Goal: Communication & Community: Answer question/provide support

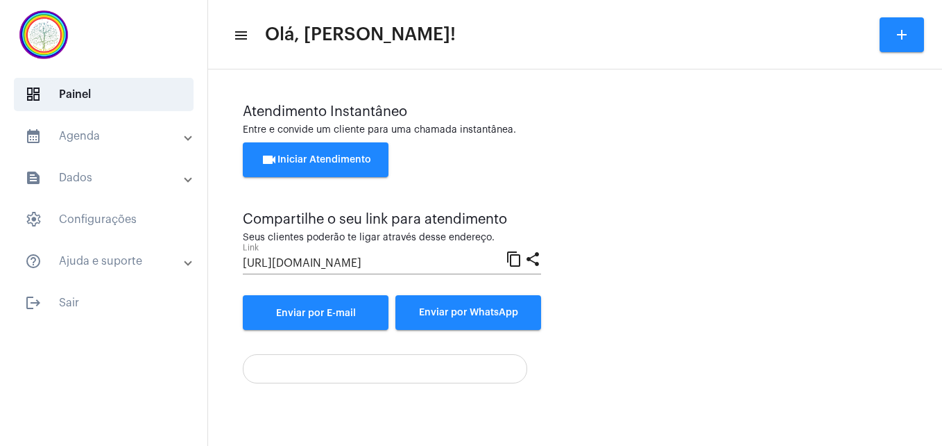
click at [309, 162] on span "videocam Iniciar Atendimento" at bounding box center [316, 160] width 110 height 10
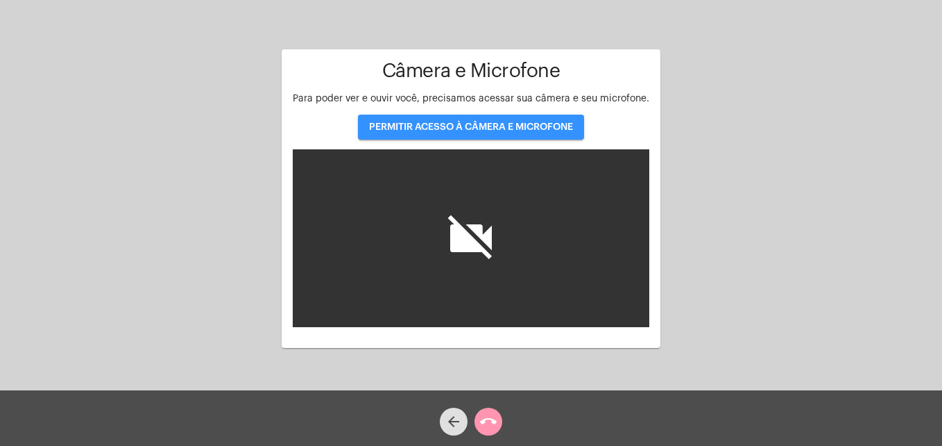
click at [428, 132] on button "PERMITIR ACESSO À CÂMERA E MICROFONE" at bounding box center [471, 126] width 226 height 25
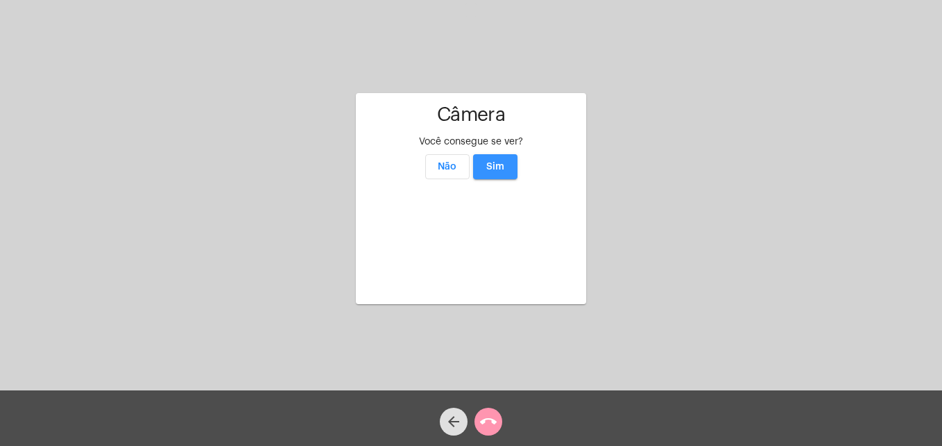
click at [498, 154] on button "Sim" at bounding box center [495, 166] width 44 height 25
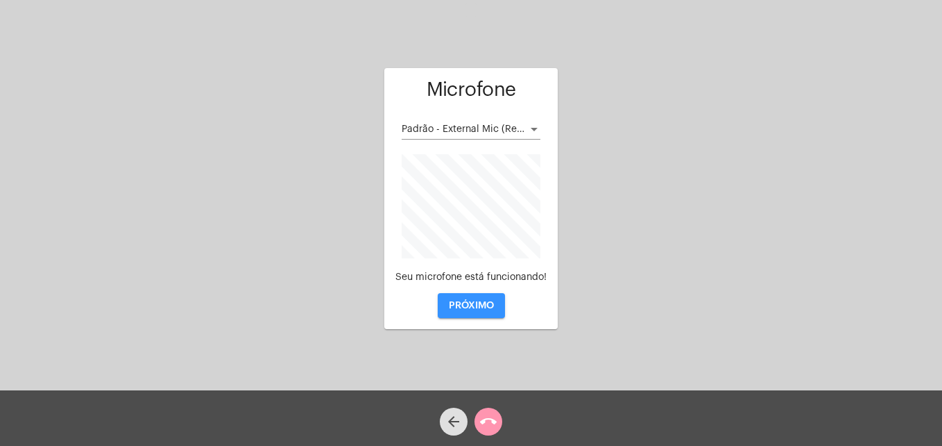
click at [466, 307] on span "PRÓXIMO" at bounding box center [471, 305] width 45 height 10
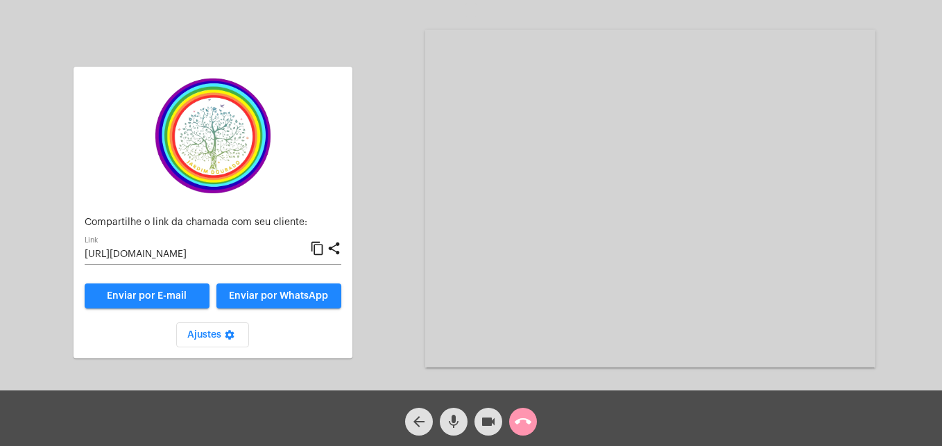
click at [320, 248] on mat-icon "content_copy" at bounding box center [317, 248] width 15 height 17
click at [296, 299] on span "Enviar por WhatsApp" at bounding box center [278, 296] width 99 height 10
click at [525, 417] on mat-icon "call_end" at bounding box center [523, 421] width 17 height 17
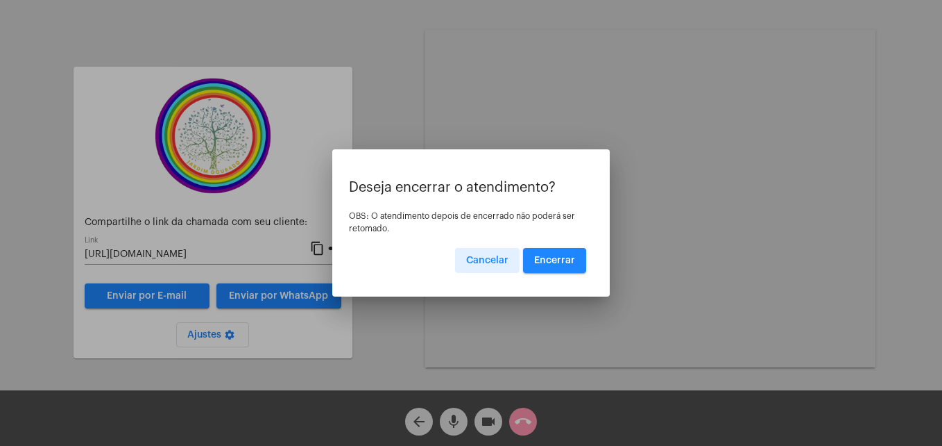
click at [561, 262] on span "Encerrar" at bounding box center [554, 260] width 41 height 10
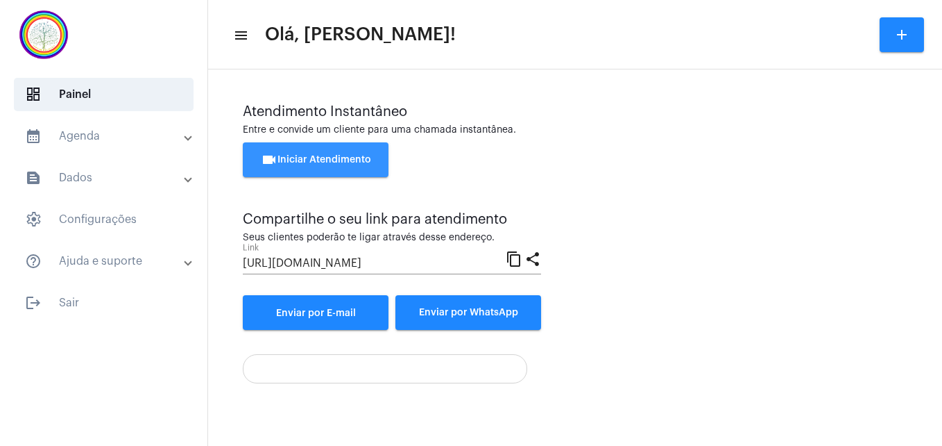
click at [324, 164] on span "videocam Iniciar Atendimento" at bounding box center [316, 160] width 110 height 10
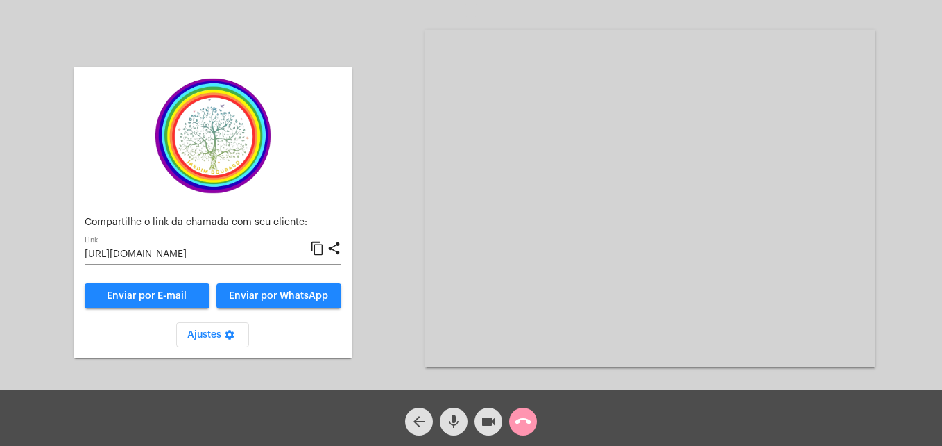
click at [318, 248] on mat-icon "content_copy" at bounding box center [317, 248] width 15 height 17
click at [489, 421] on mat-icon "videocam" at bounding box center [488, 421] width 17 height 17
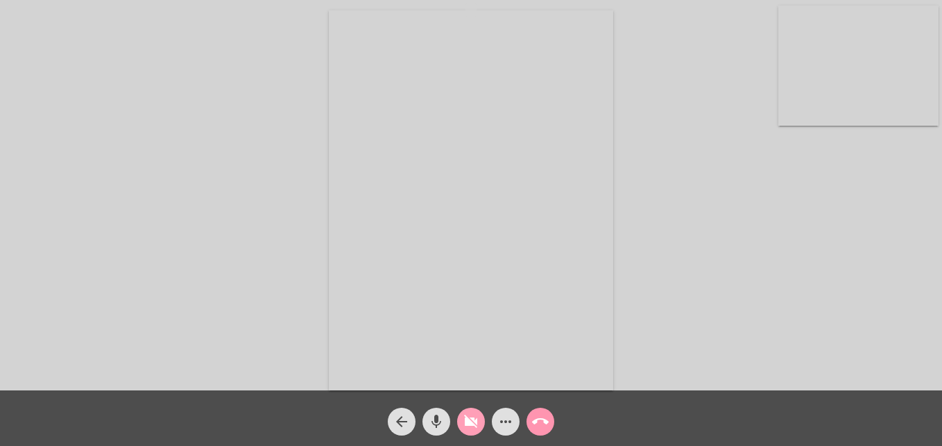
click at [464, 416] on mat-icon "videocam_off" at bounding box center [471, 421] width 17 height 17
click at [782, 112] on video at bounding box center [859, 66] width 160 height 120
click at [423, 350] on video at bounding box center [597, 199] width 506 height 380
